Goal: Find contact information: Find contact information

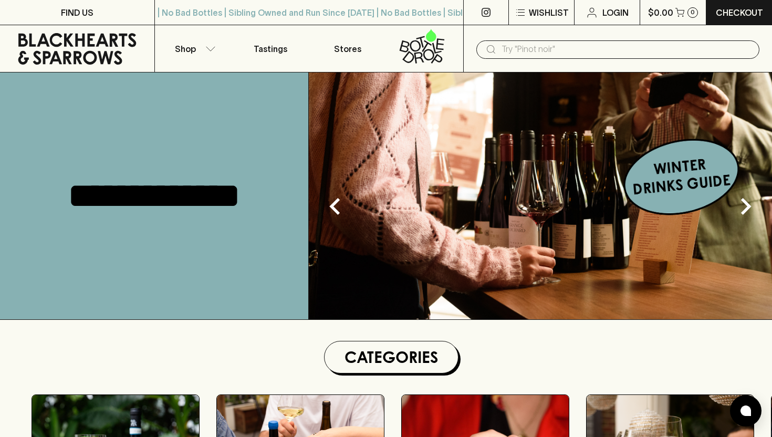
click at [524, 49] on input "text" at bounding box center [627, 49] width 250 height 17
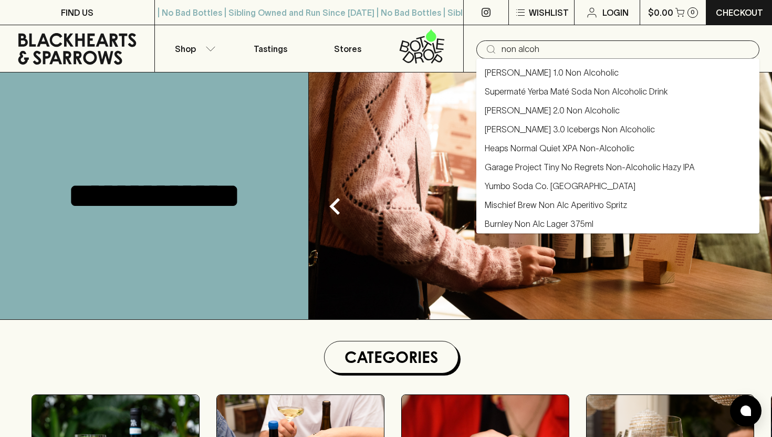
type input "non alcoh"
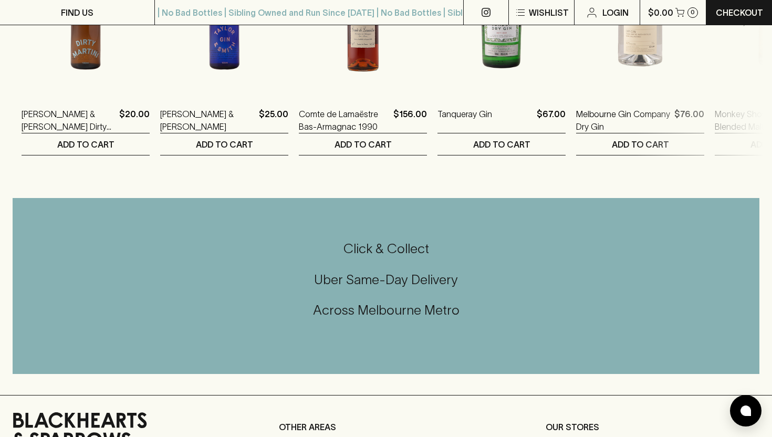
scroll to position [2328, 0]
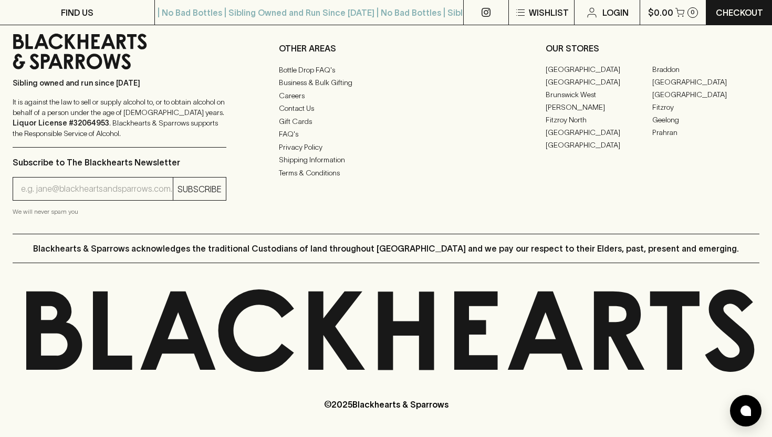
click at [489, 16] on icon at bounding box center [486, 12] width 9 height 9
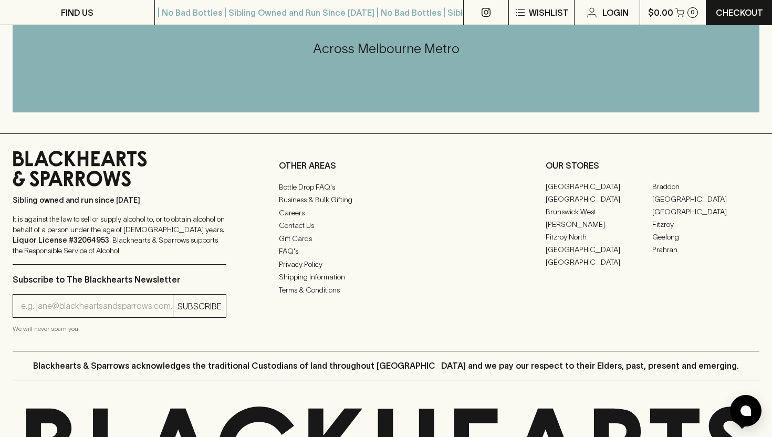
scroll to position [2651, 0]
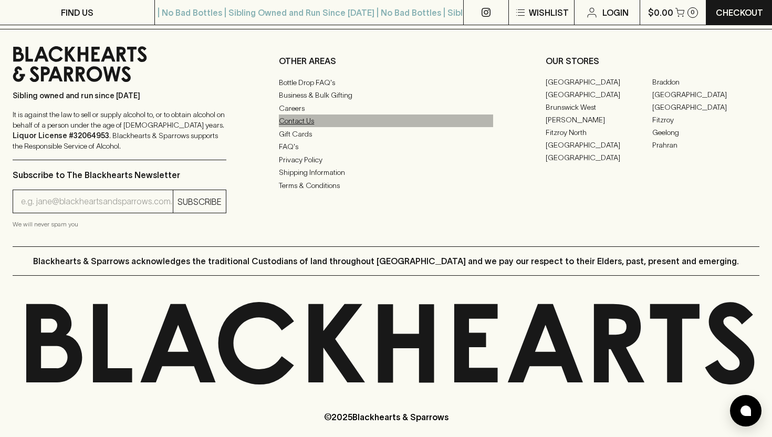
click at [314, 115] on link "Contact Us" at bounding box center [386, 121] width 214 height 13
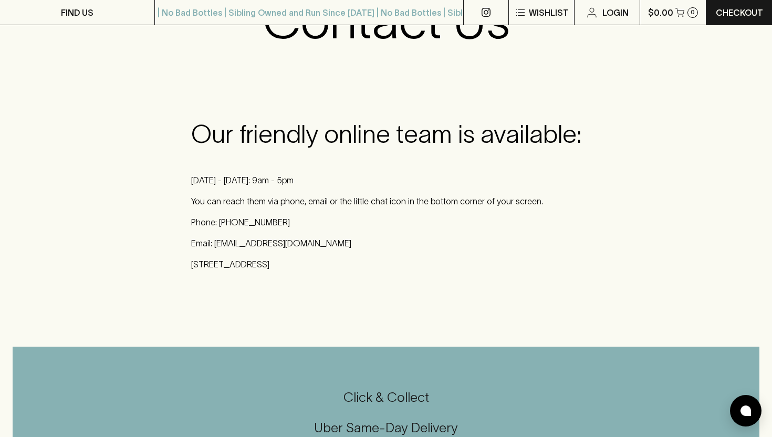
scroll to position [120, 0]
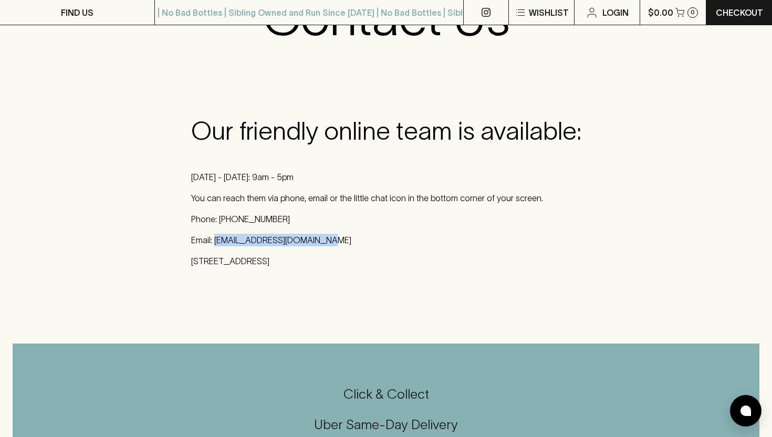
drag, startPoint x: 317, startPoint y: 239, endPoint x: 216, endPoint y: 240, distance: 100.9
click at [216, 240] on p "Email: [EMAIL_ADDRESS][DOMAIN_NAME]" at bounding box center [386, 240] width 390 height 13
copy p "[EMAIL_ADDRESS][DOMAIN_NAME]"
drag, startPoint x: 272, startPoint y: 218, endPoint x: 219, endPoint y: 221, distance: 53.7
click at [219, 221] on p "Phone: [PHONE_NUMBER]" at bounding box center [386, 219] width 390 height 13
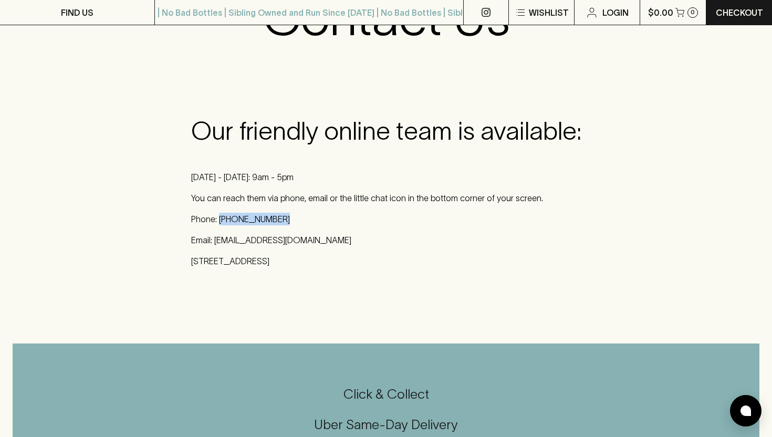
copy p "[PHONE_NUMBER]"
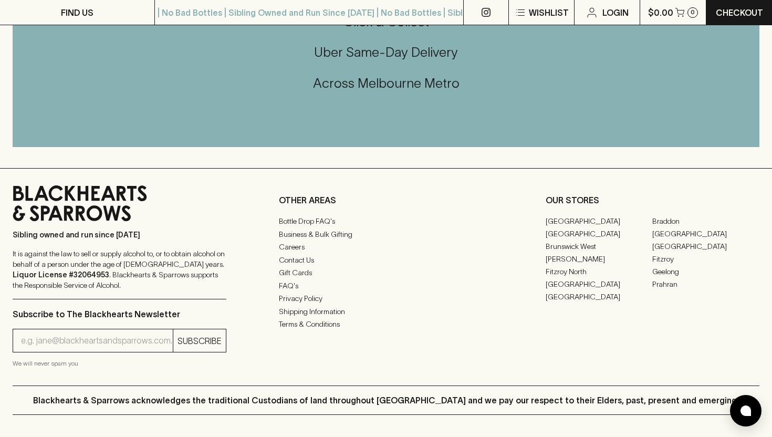
scroll to position [493, 0]
